Goal: Subscribe to service/newsletter

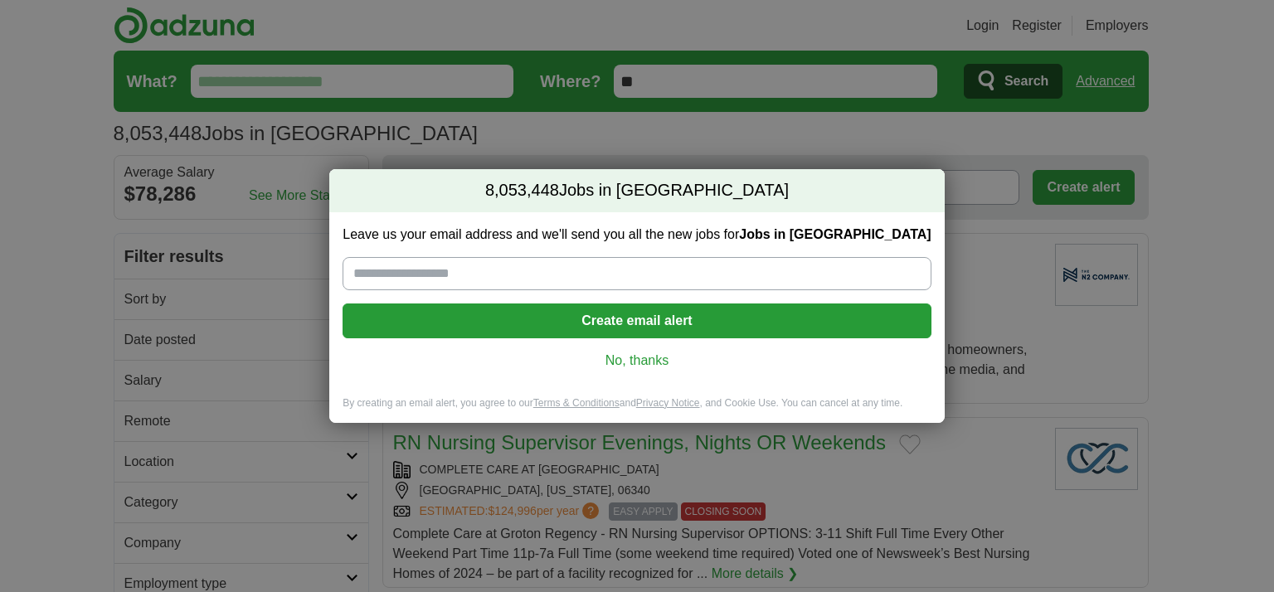
click at [430, 275] on input "Leave us your email address and we'll send you all the new jobs for Jobs in US" at bounding box center [637, 273] width 588 height 33
type input "**********"
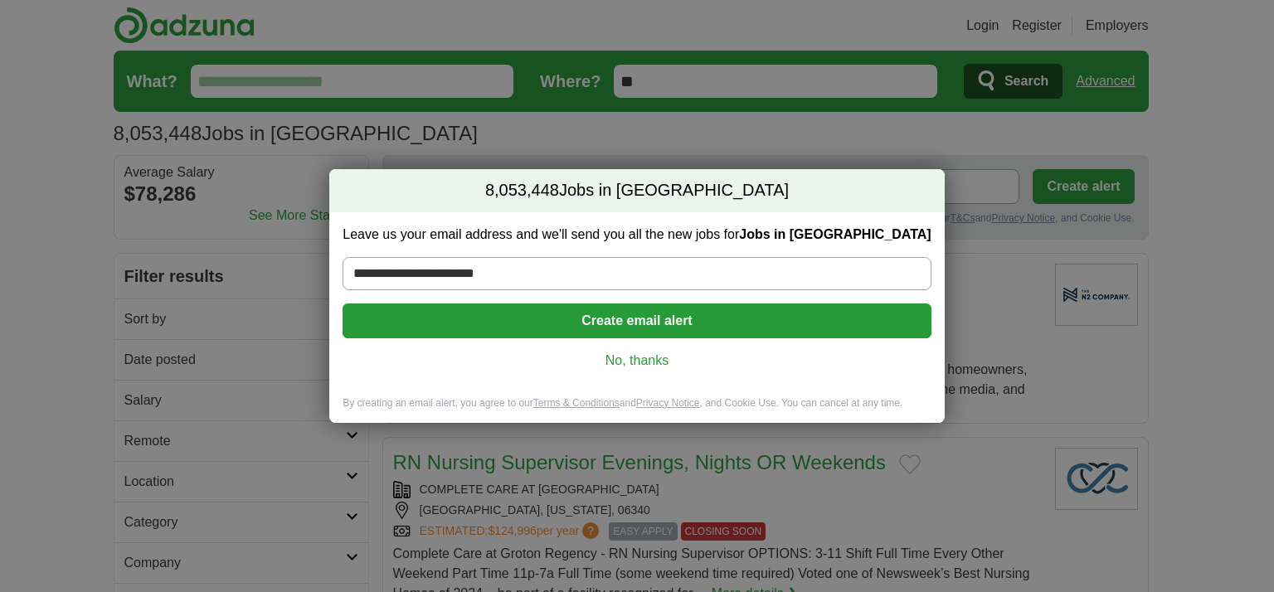
click at [658, 323] on button "Create email alert" at bounding box center [637, 321] width 588 height 35
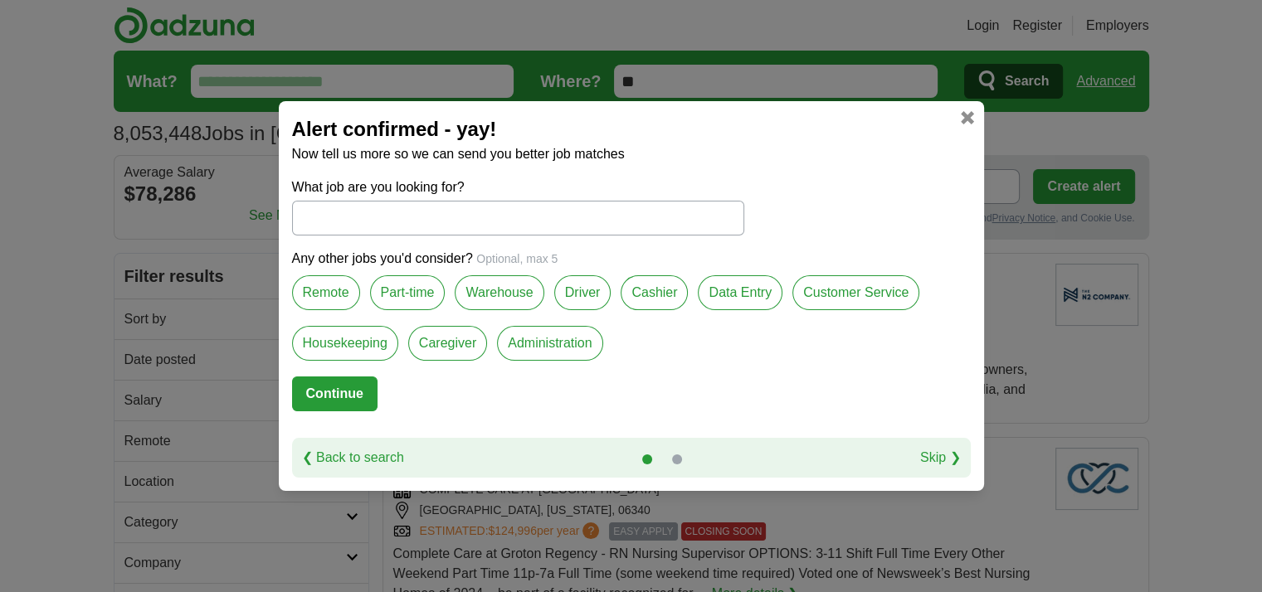
click at [941, 457] on link "Skip ❯" at bounding box center [940, 458] width 41 height 20
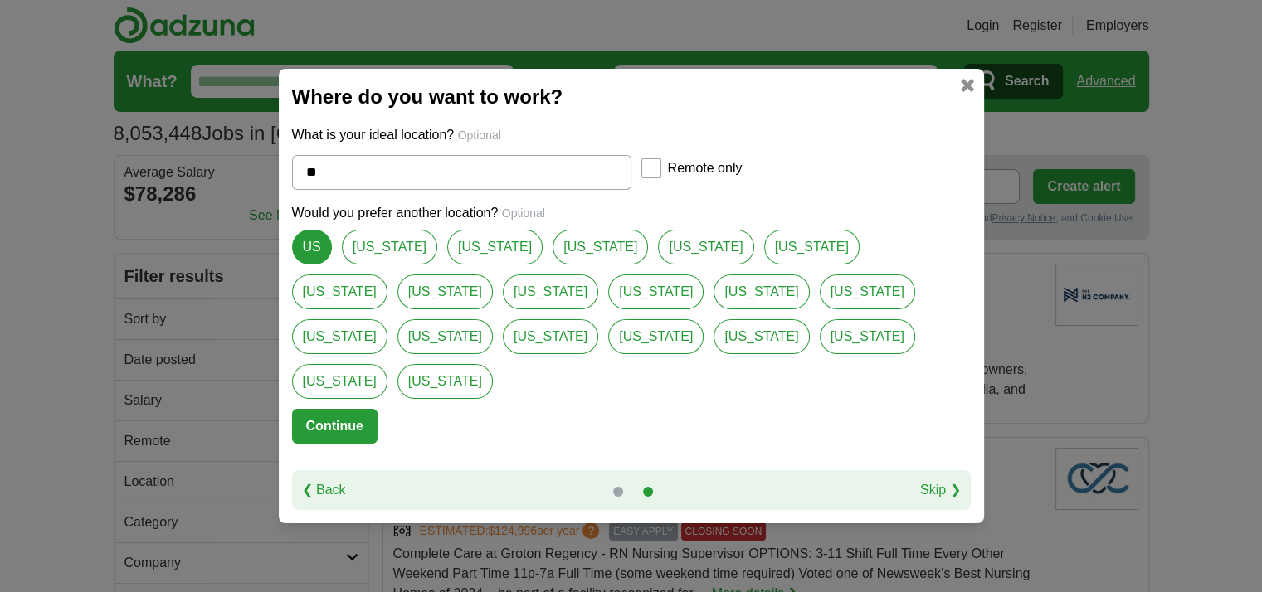
drag, startPoint x: 946, startPoint y: 416, endPoint x: 946, endPoint y: 445, distance: 29.0
drag, startPoint x: 946, startPoint y: 445, endPoint x: 946, endPoint y: 460, distance: 15.8
click at [946, 480] on link "Skip ❯" at bounding box center [940, 490] width 41 height 20
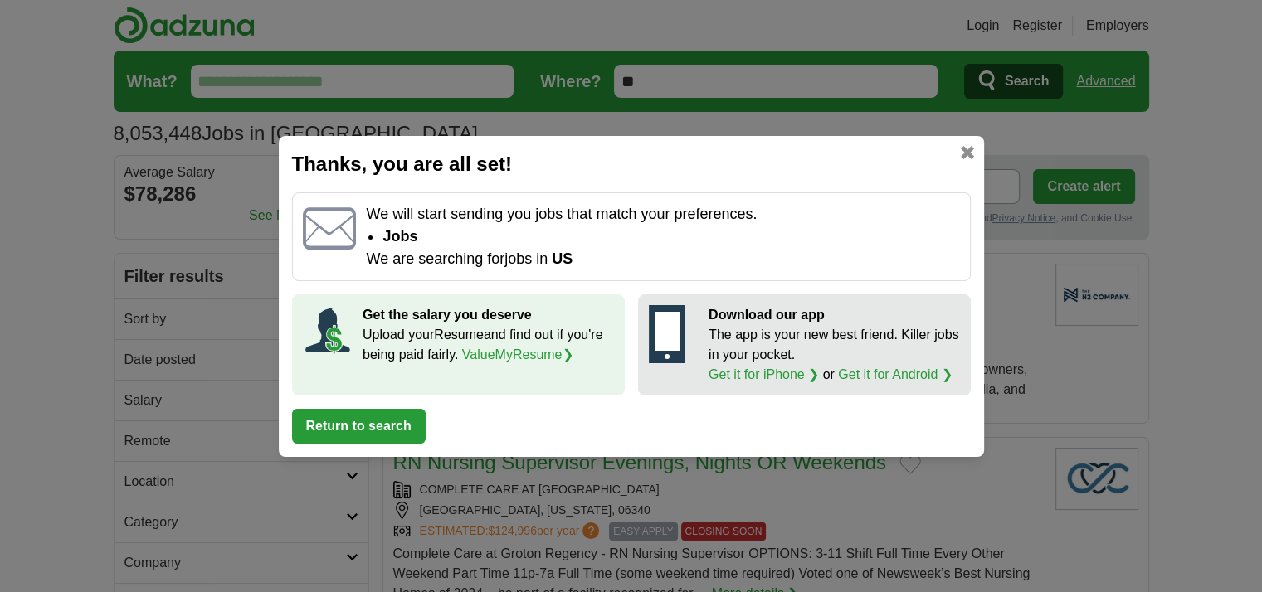
click at [963, 148] on link at bounding box center [967, 152] width 13 height 13
